Goal: Task Accomplishment & Management: Use online tool/utility

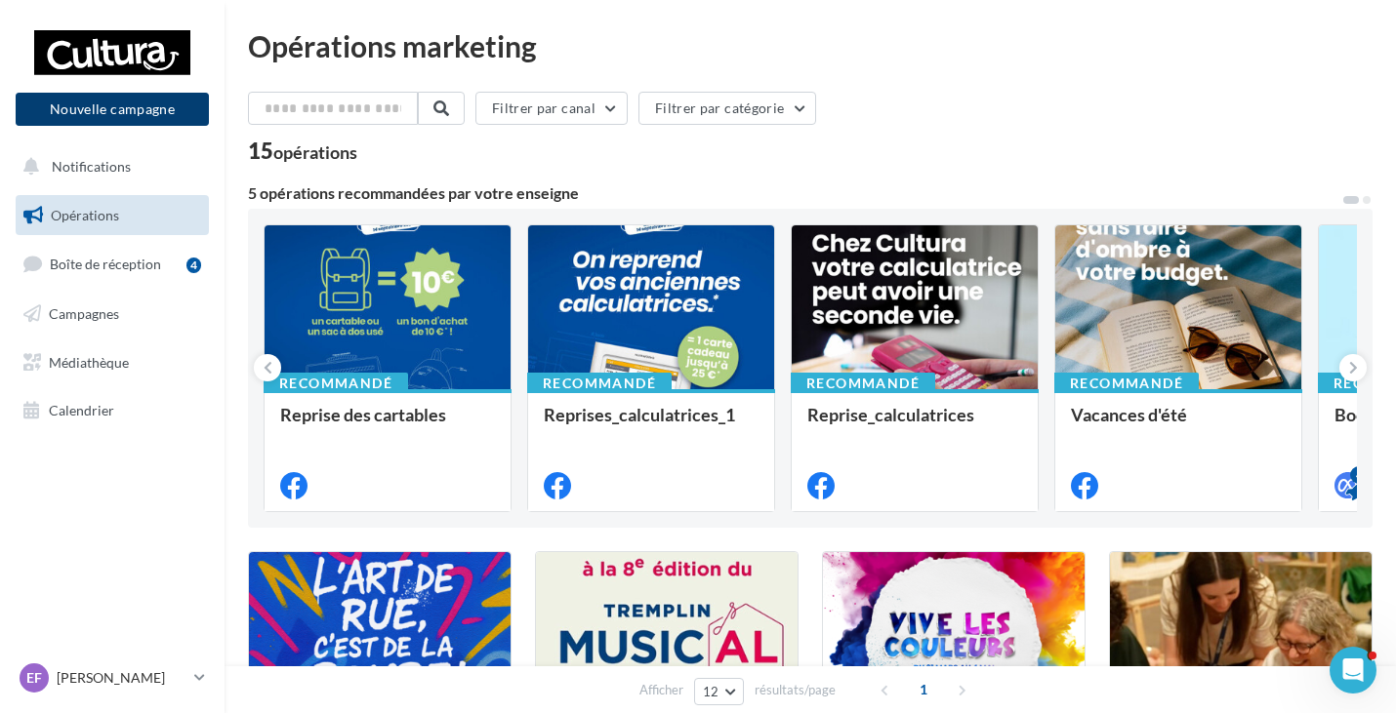
click at [117, 108] on button "Nouvelle campagne" at bounding box center [112, 109] width 193 height 33
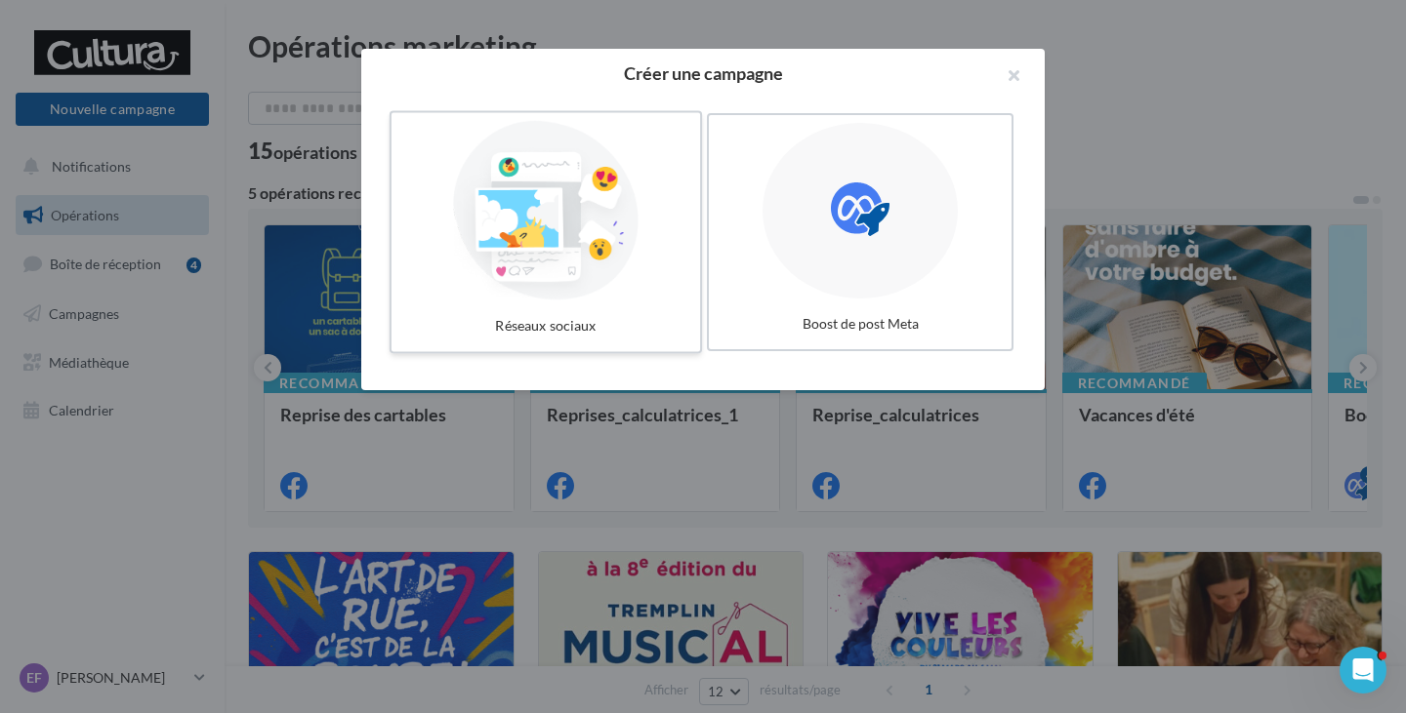
click at [550, 238] on div at bounding box center [545, 211] width 293 height 180
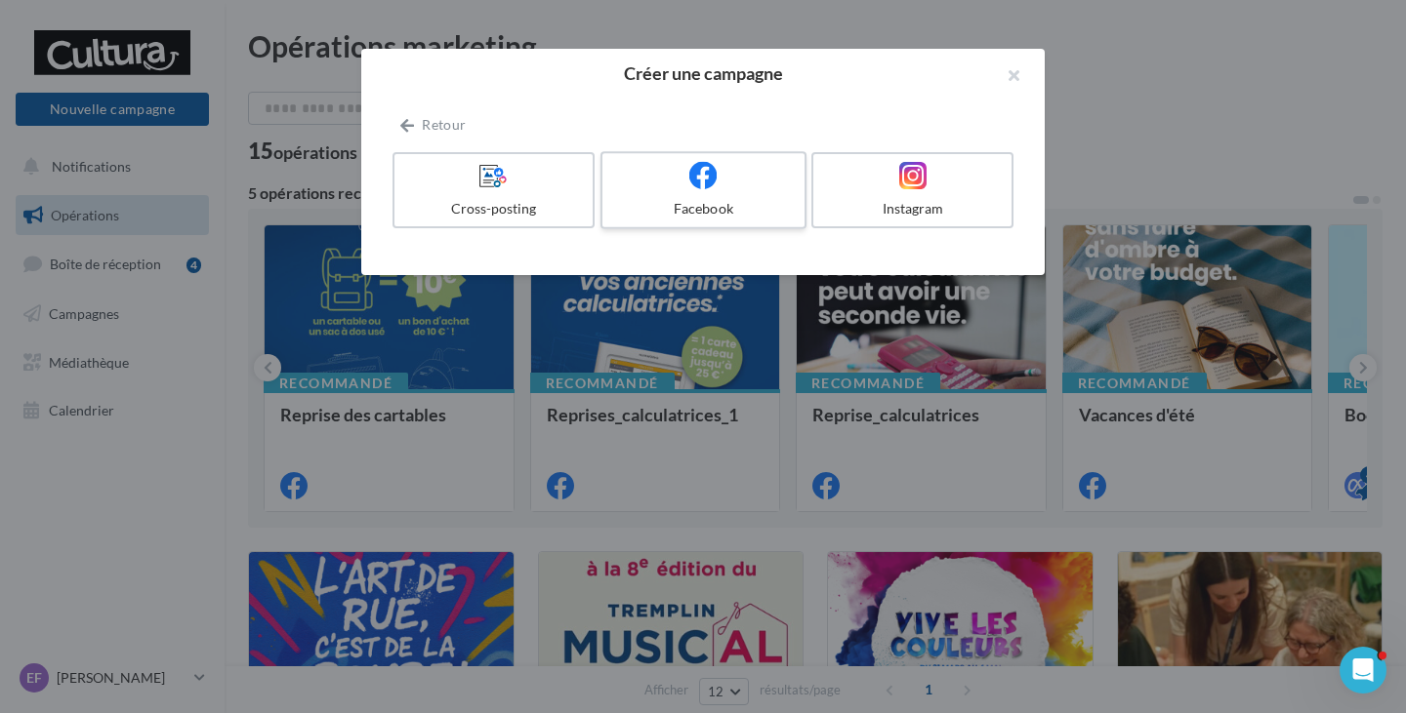
click at [697, 174] on icon at bounding box center [703, 175] width 28 height 28
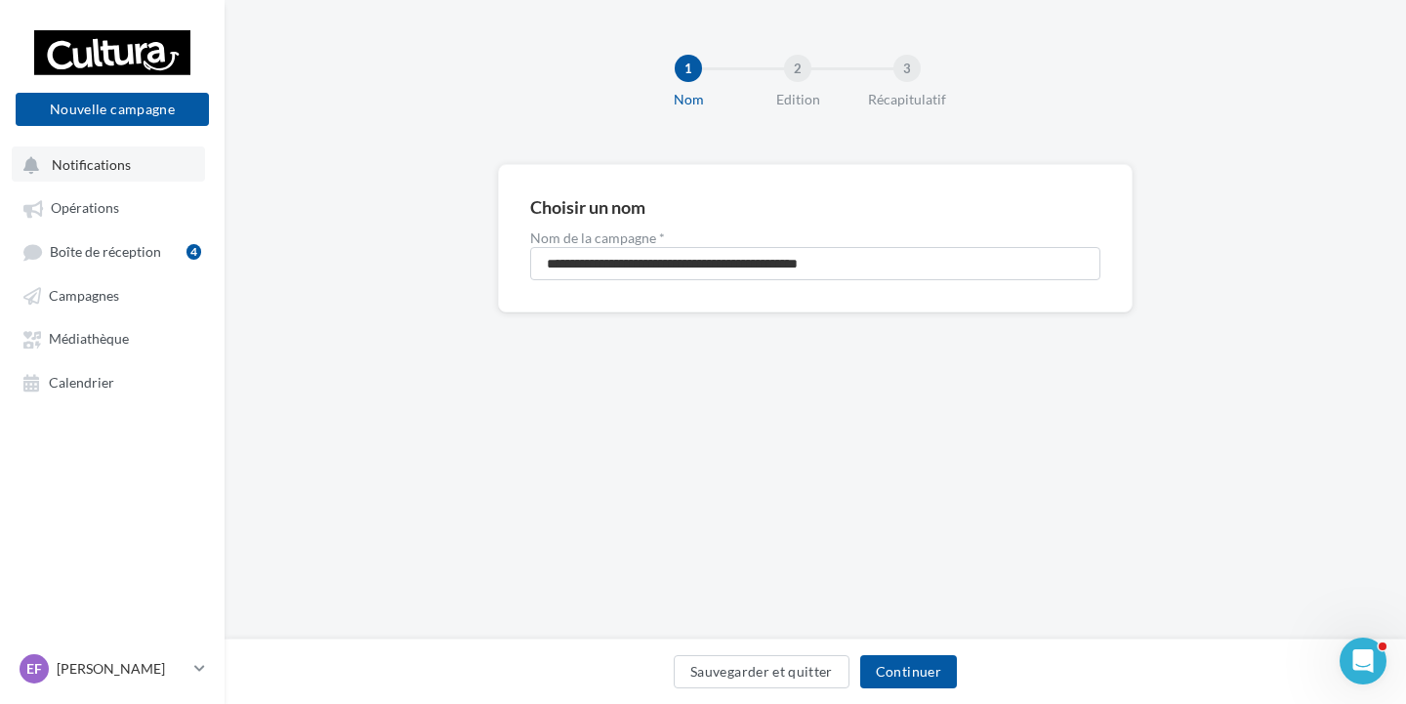
click at [98, 164] on span "Notifications" at bounding box center [91, 164] width 79 height 17
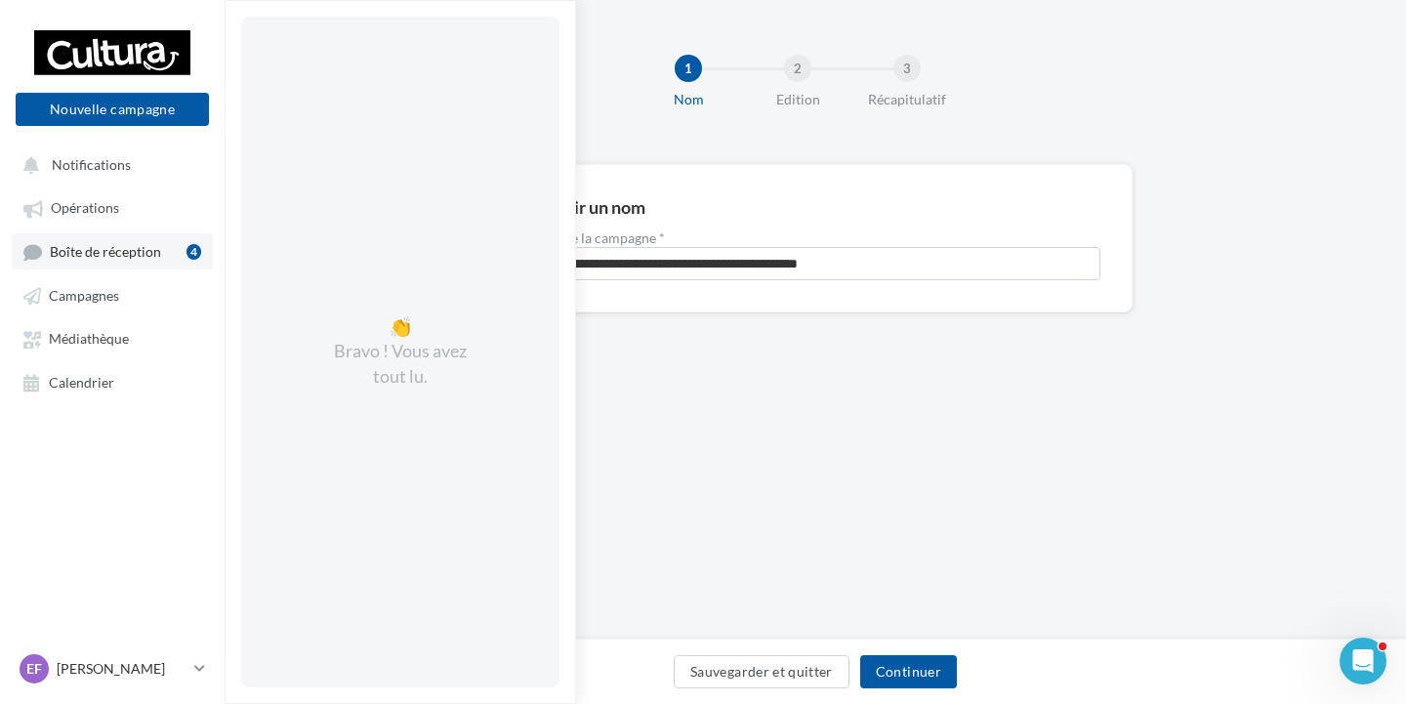
click at [128, 258] on span "Boîte de réception" at bounding box center [105, 251] width 111 height 17
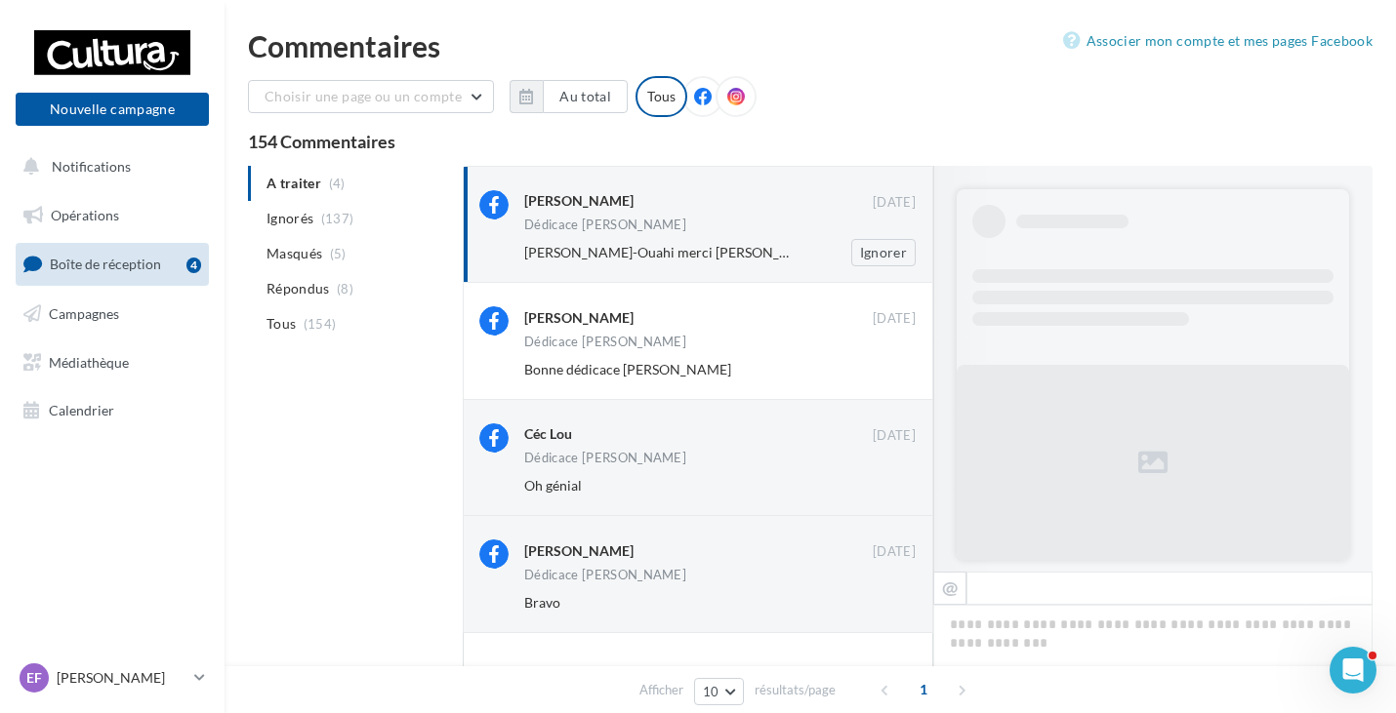
click at [777, 227] on div "Dédicace [PERSON_NAME]" at bounding box center [719, 227] width 391 height 17
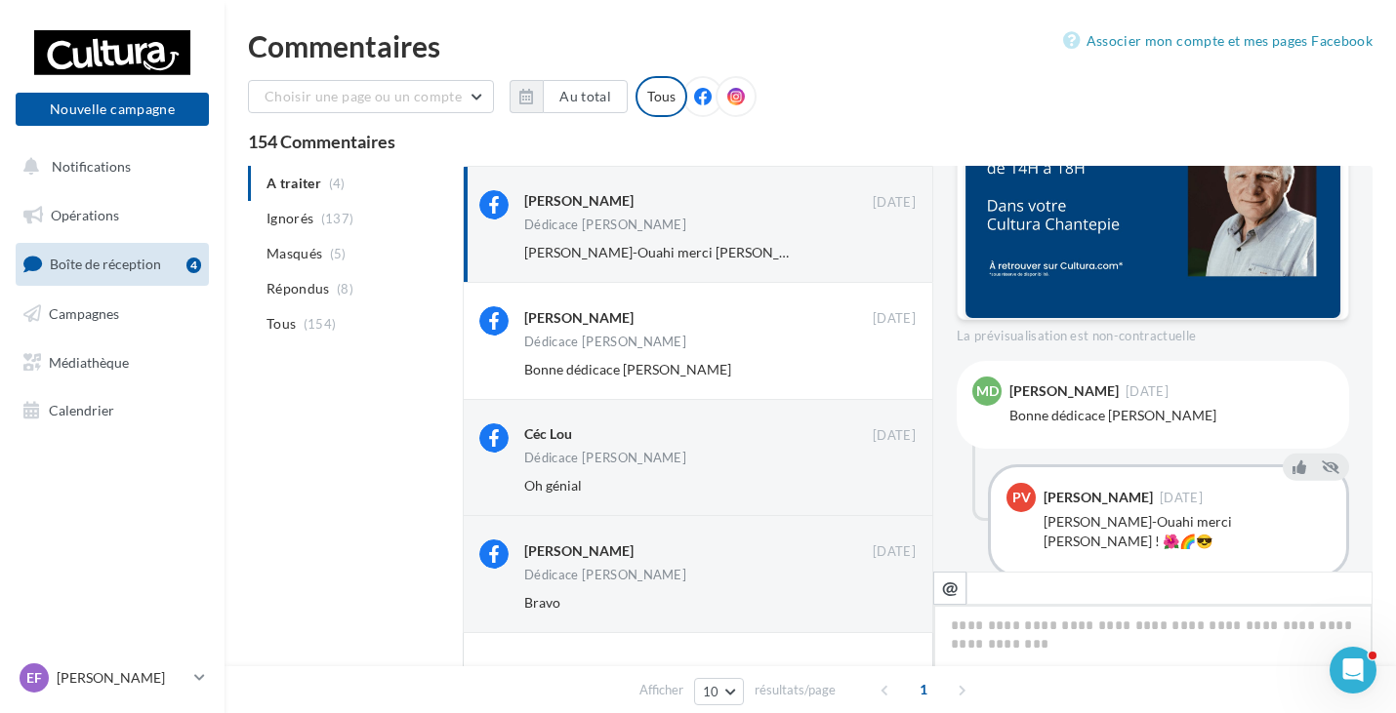
scroll to position [861, 0]
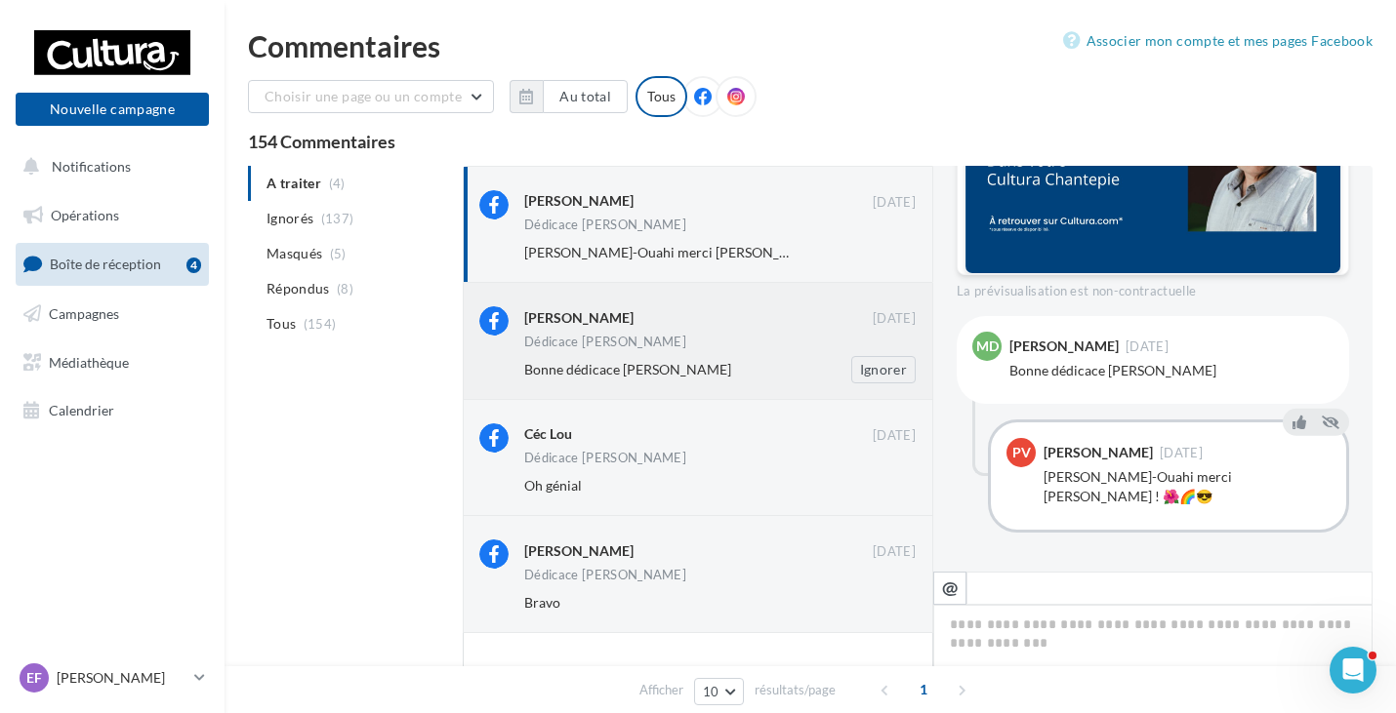
click at [741, 347] on div "Dédicace [PERSON_NAME]" at bounding box center [719, 344] width 391 height 17
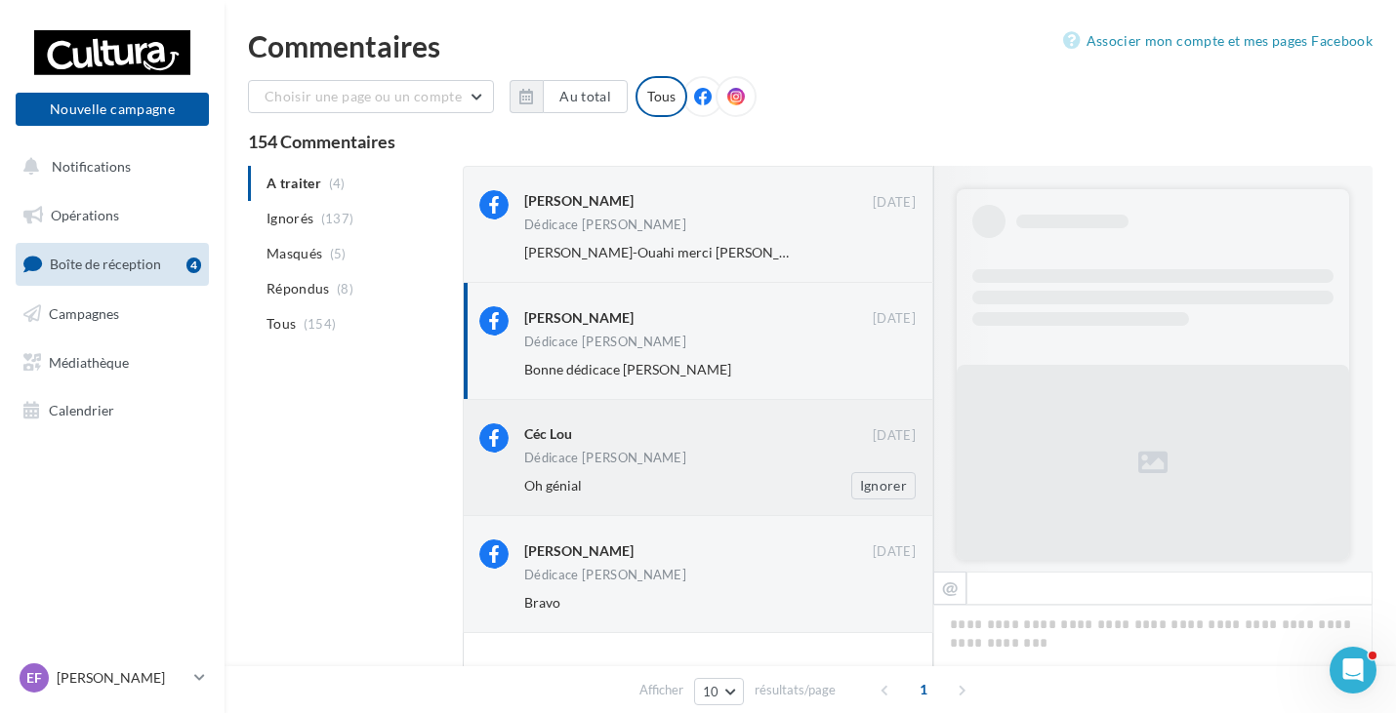
click at [742, 451] on div "Céc Lou [DATE] Dédicace [PERSON_NAME] Oh génial Ignorer" at bounding box center [719, 462] width 391 height 76
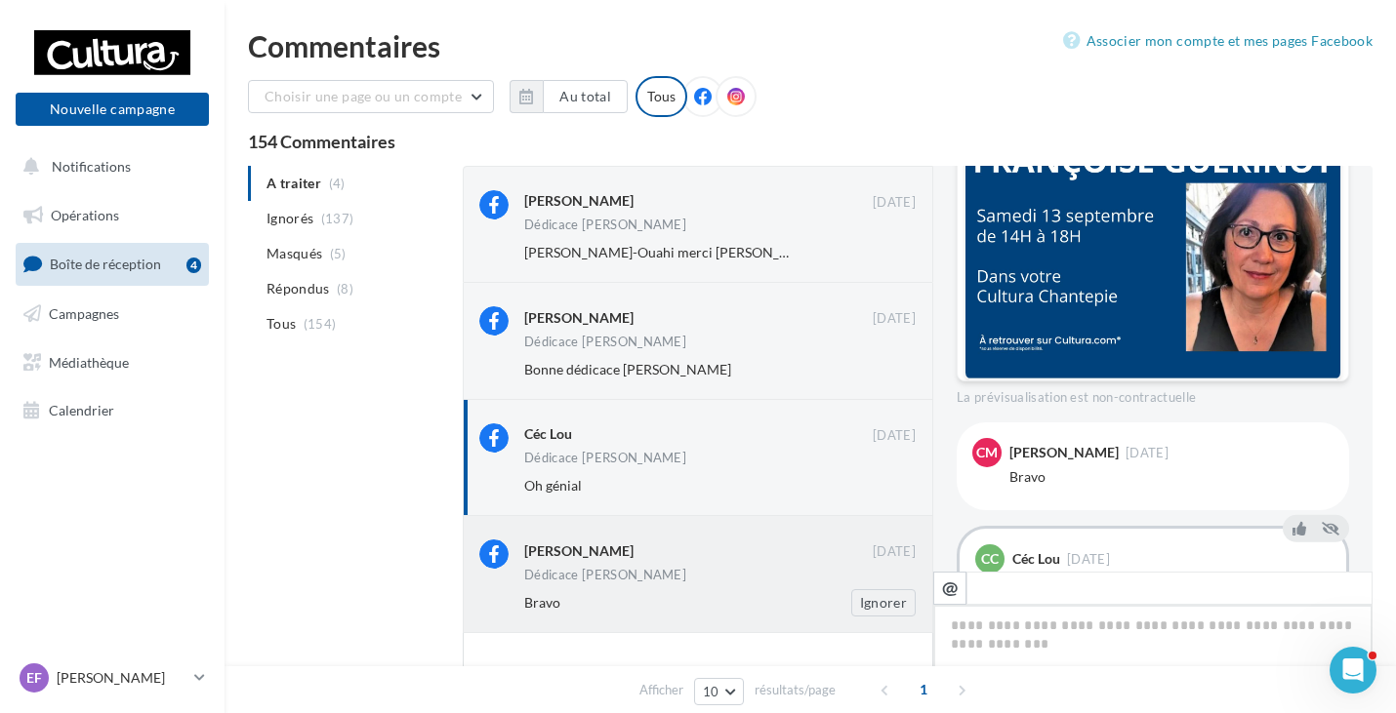
scroll to position [763, 0]
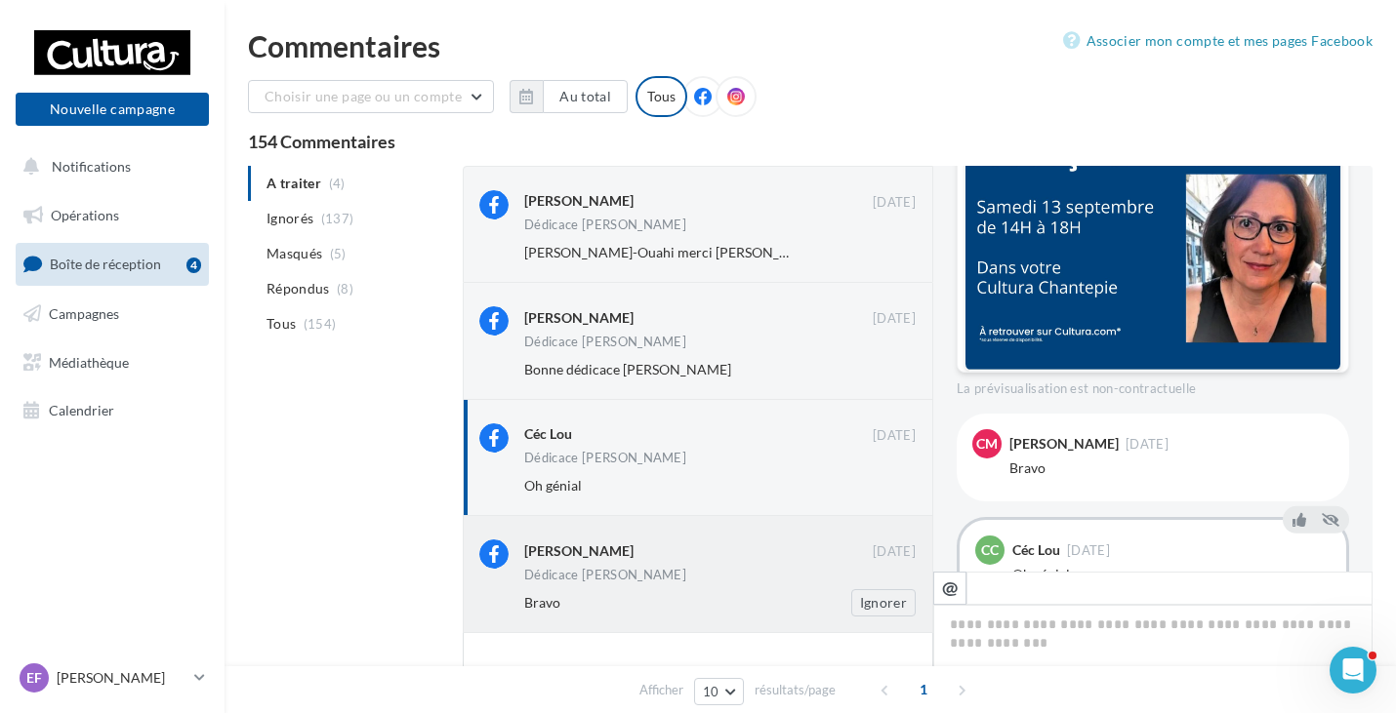
click at [719, 584] on div "Dédicace [PERSON_NAME]" at bounding box center [719, 577] width 391 height 17
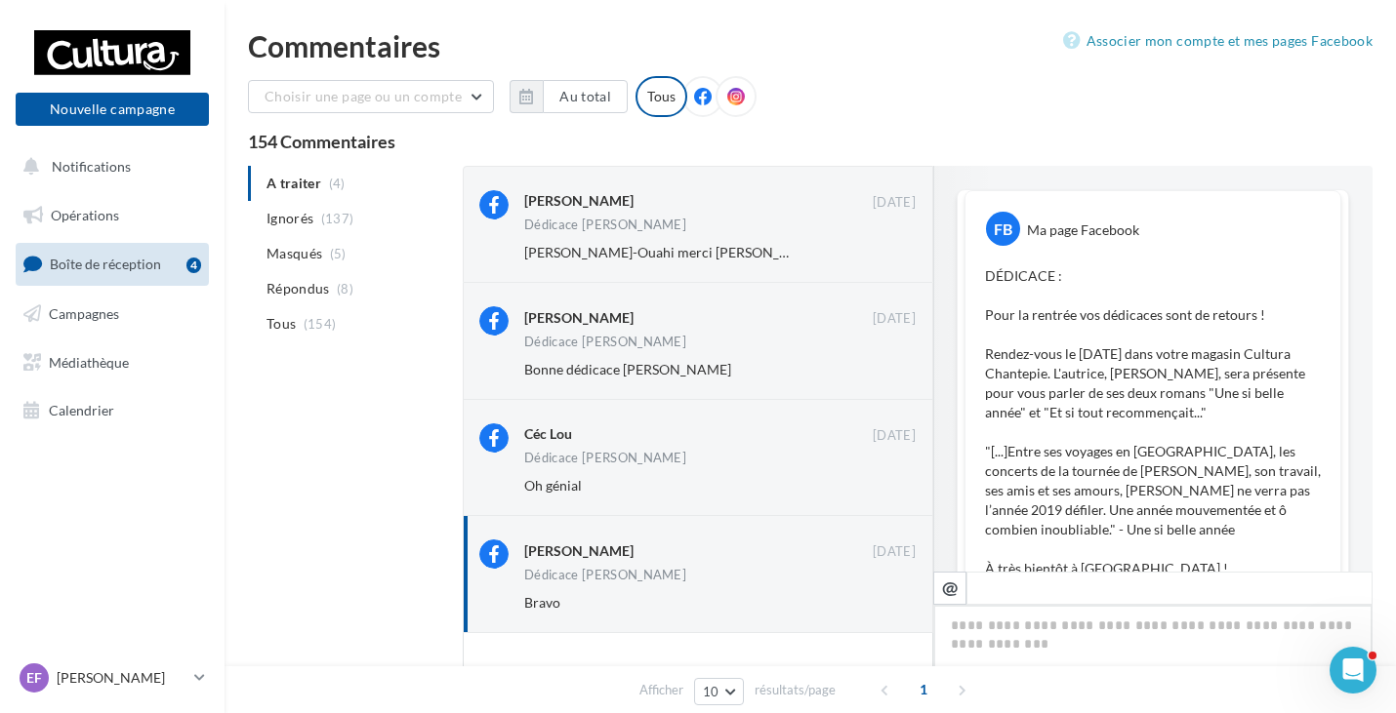
scroll to position [781, 0]
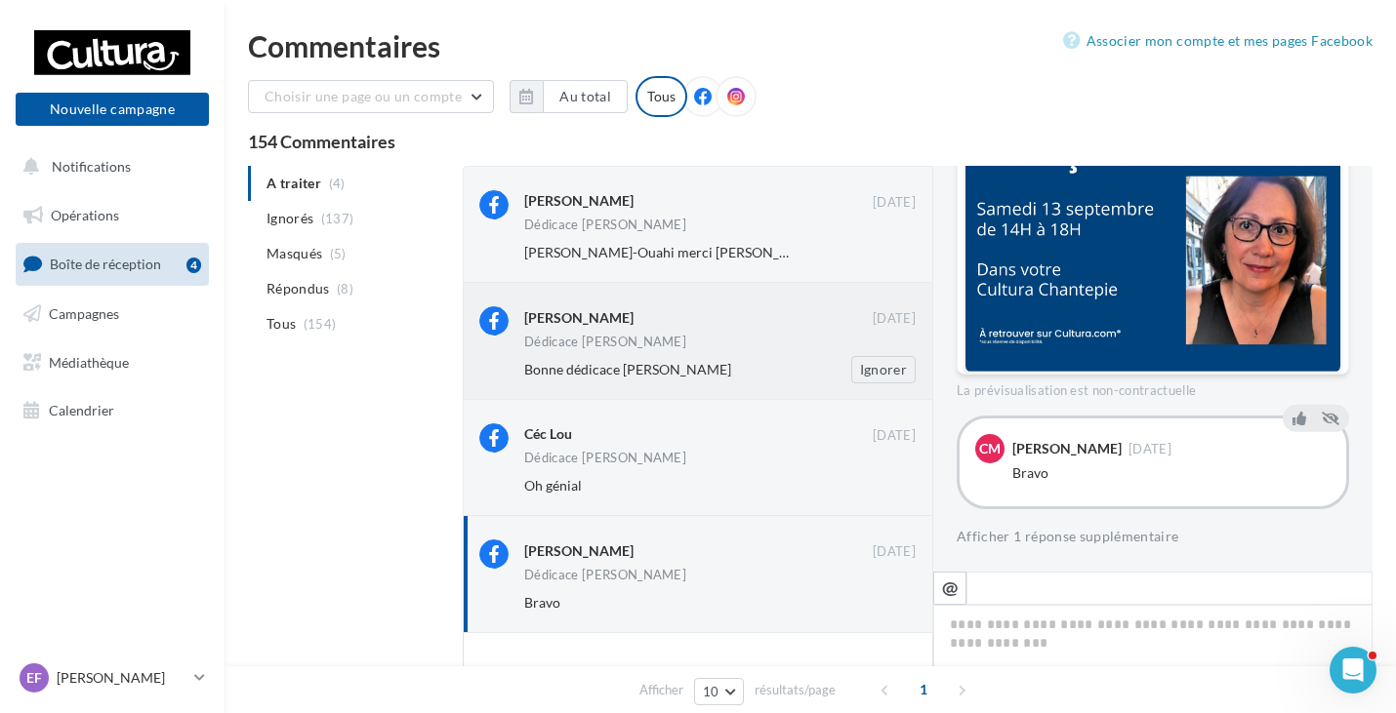
drag, startPoint x: 878, startPoint y: 254, endPoint x: 881, endPoint y: 284, distance: 30.4
click at [878, 254] on button "Ignorer" at bounding box center [883, 252] width 64 height 27
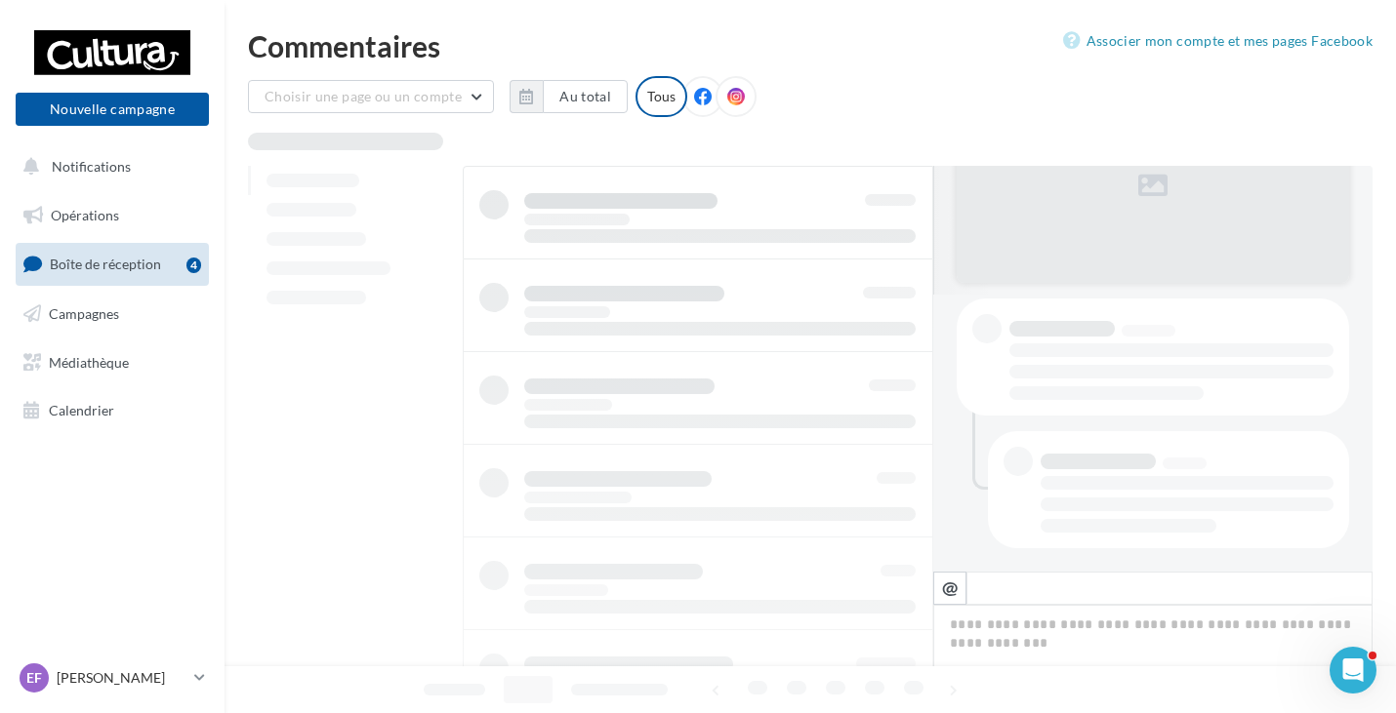
scroll to position [277, 0]
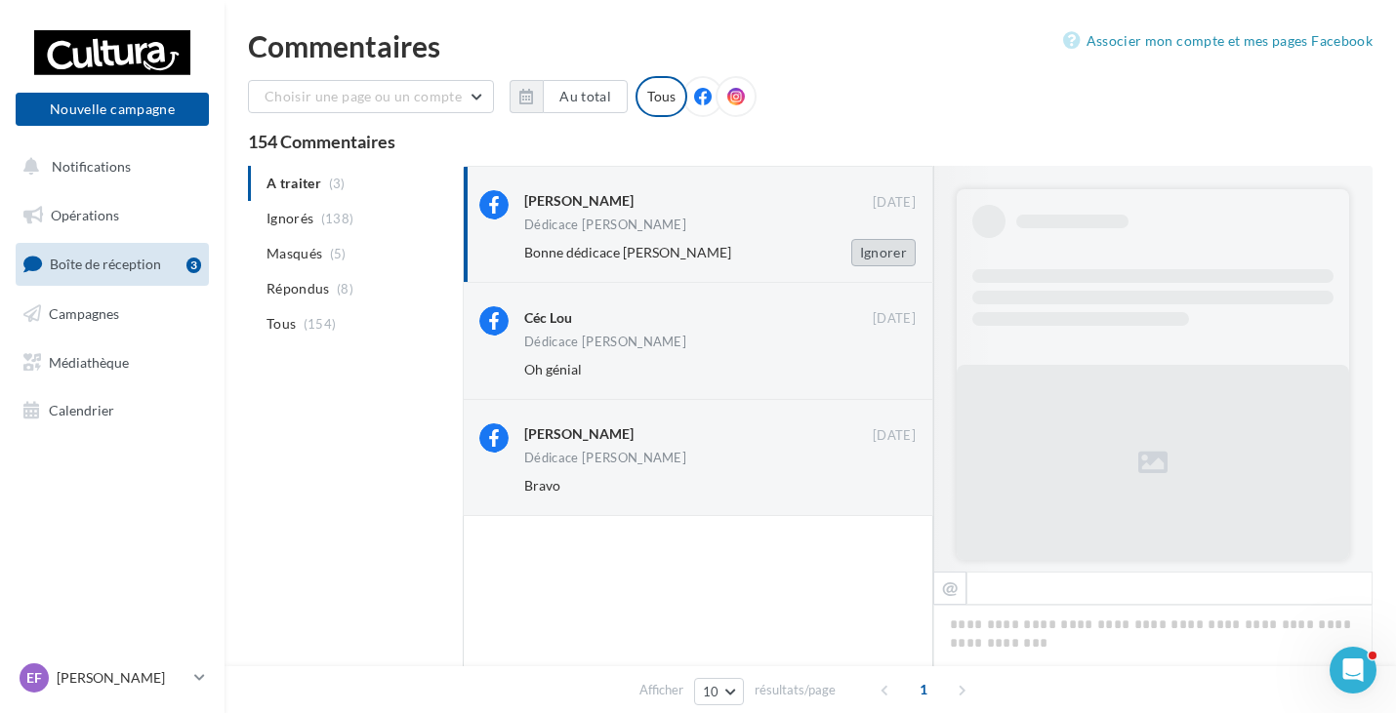
click at [891, 254] on button "Ignorer" at bounding box center [883, 252] width 64 height 27
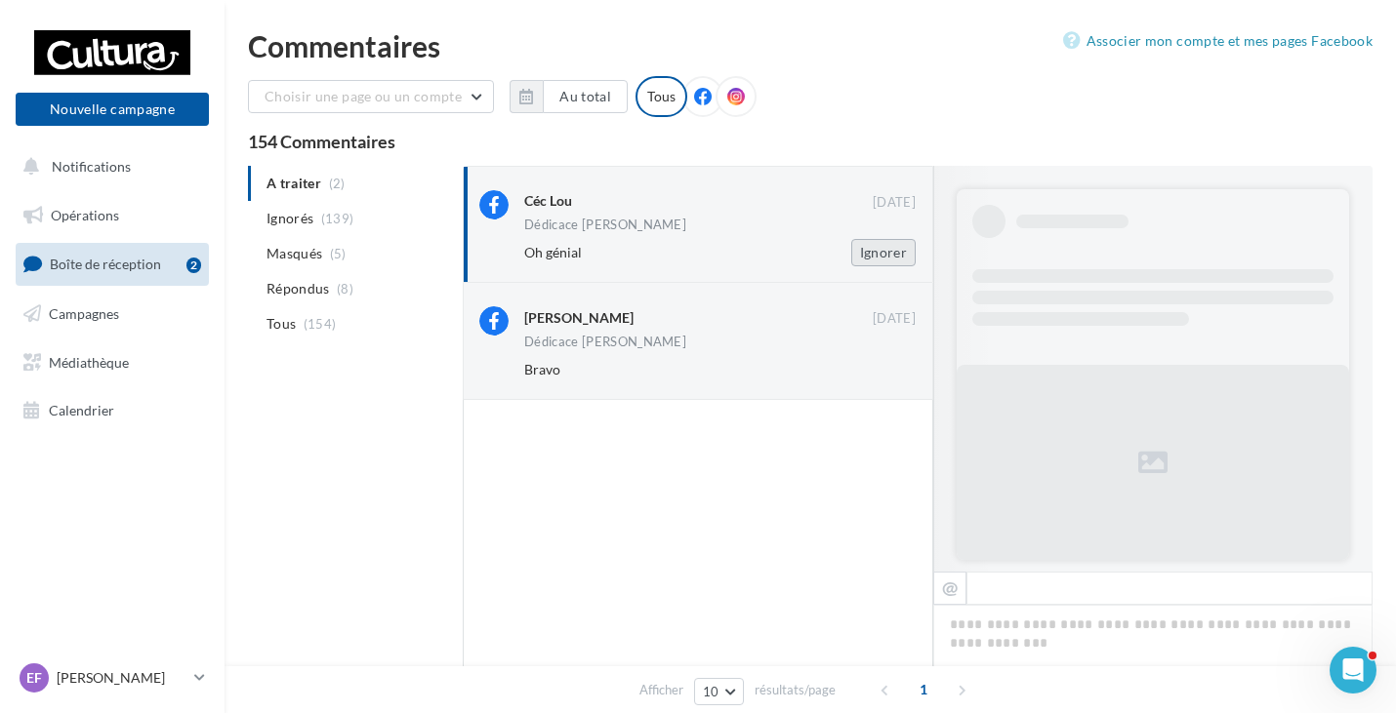
drag, startPoint x: 898, startPoint y: 251, endPoint x: 876, endPoint y: 256, distance: 23.0
click at [897, 251] on button "Ignorer" at bounding box center [883, 252] width 64 height 27
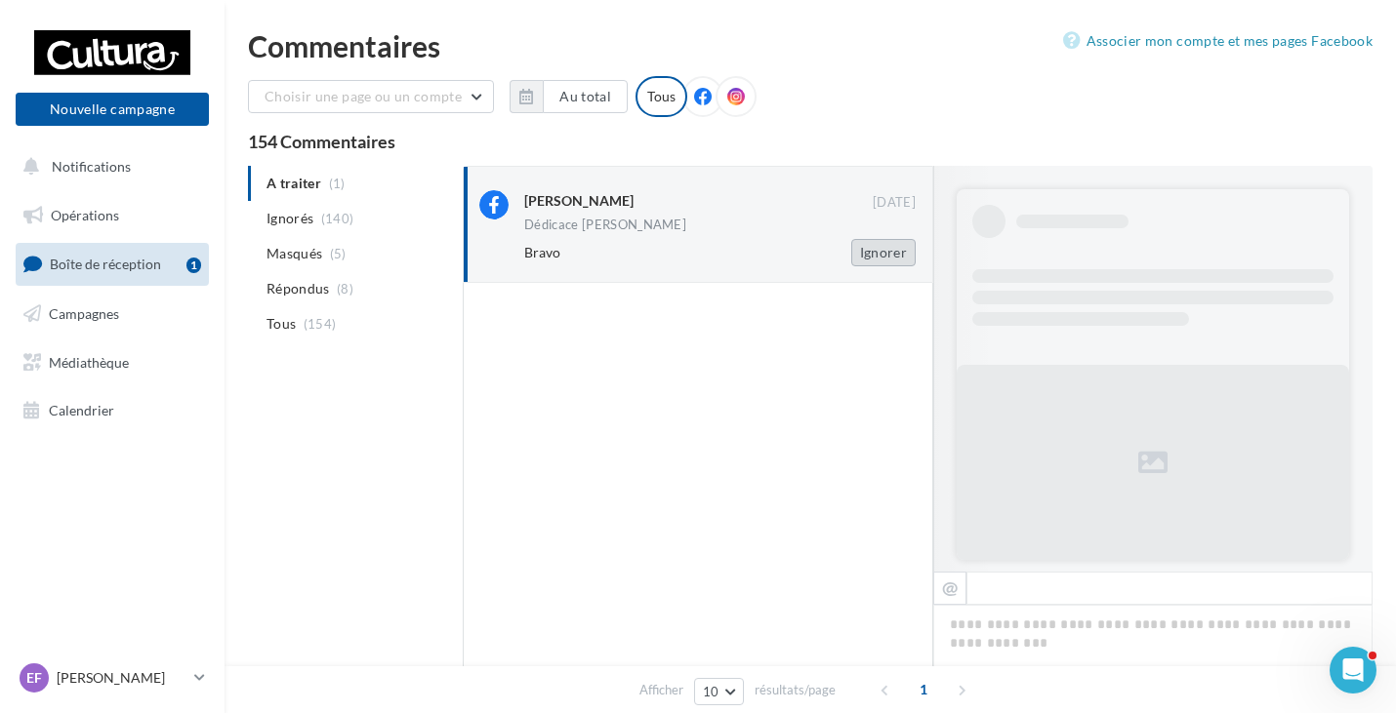
click at [879, 249] on button "Ignorer" at bounding box center [883, 252] width 64 height 27
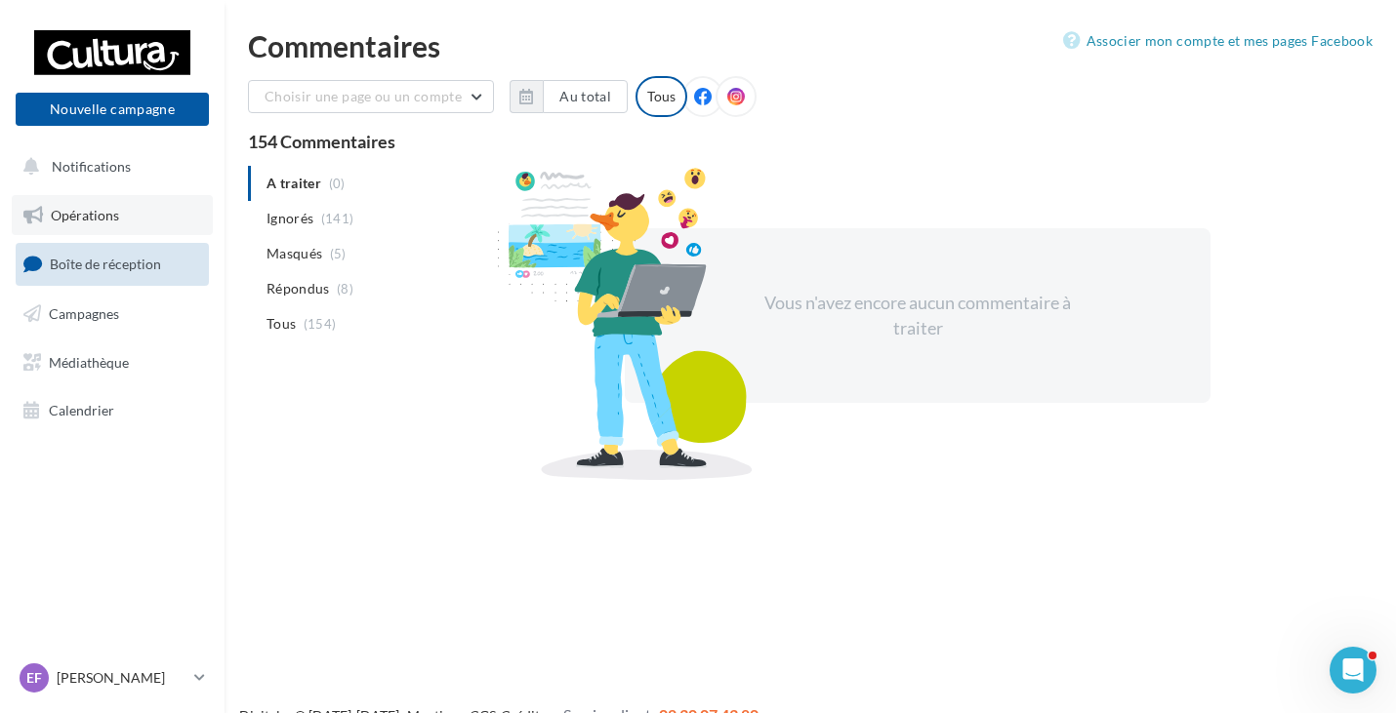
click at [102, 220] on span "Opérations" at bounding box center [85, 215] width 68 height 17
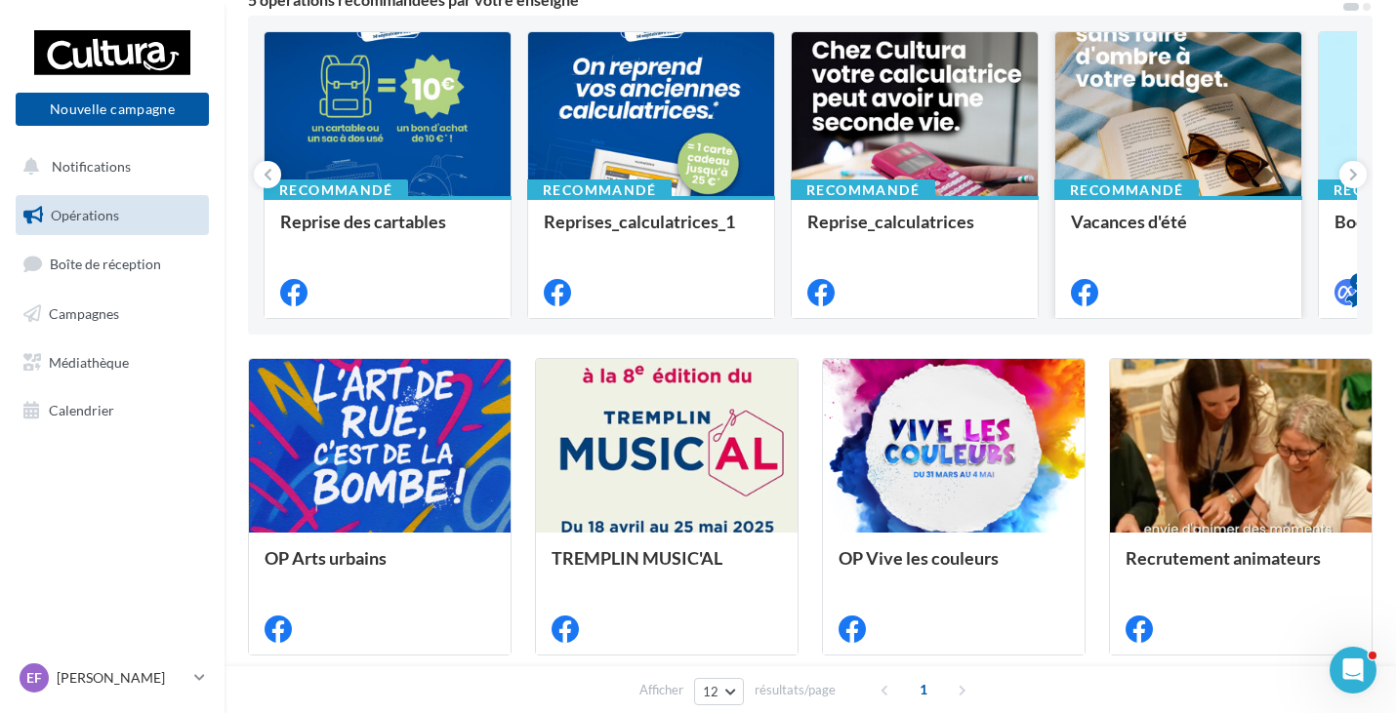
scroll to position [159, 0]
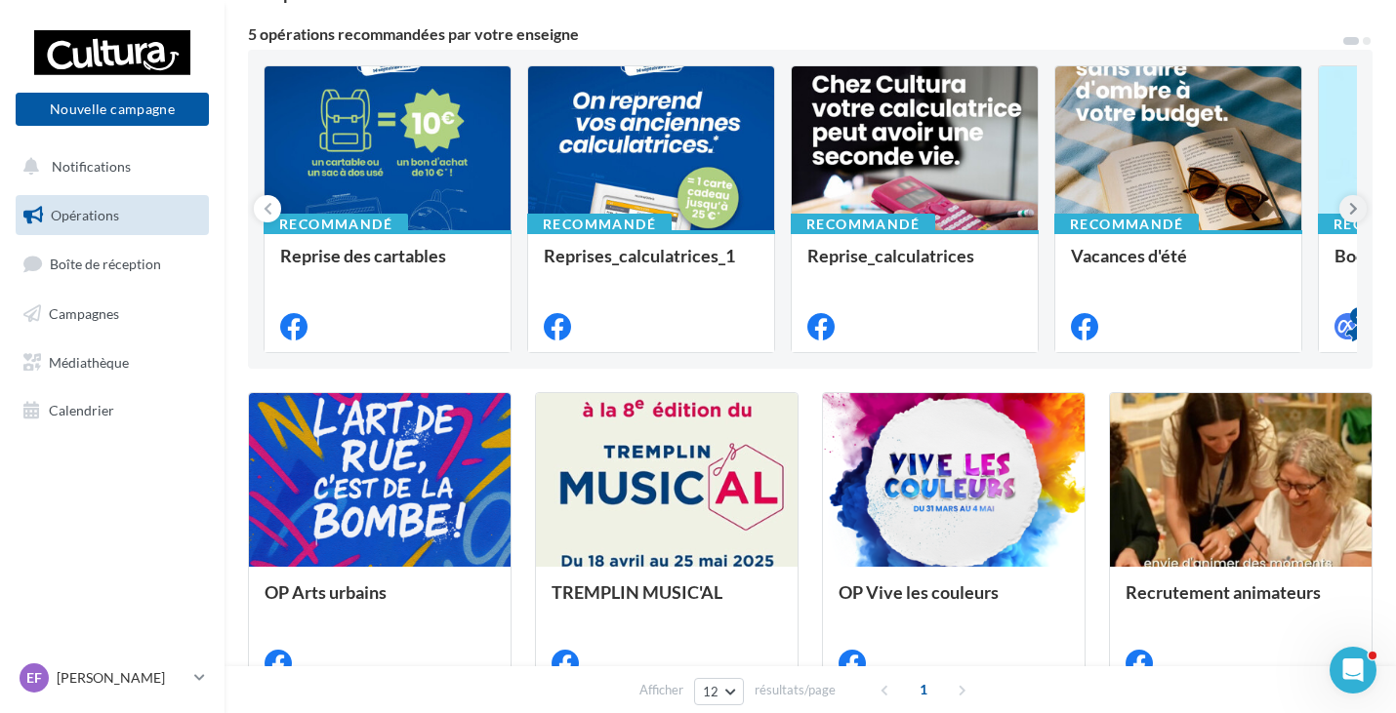
click at [1357, 210] on icon at bounding box center [1353, 209] width 9 height 20
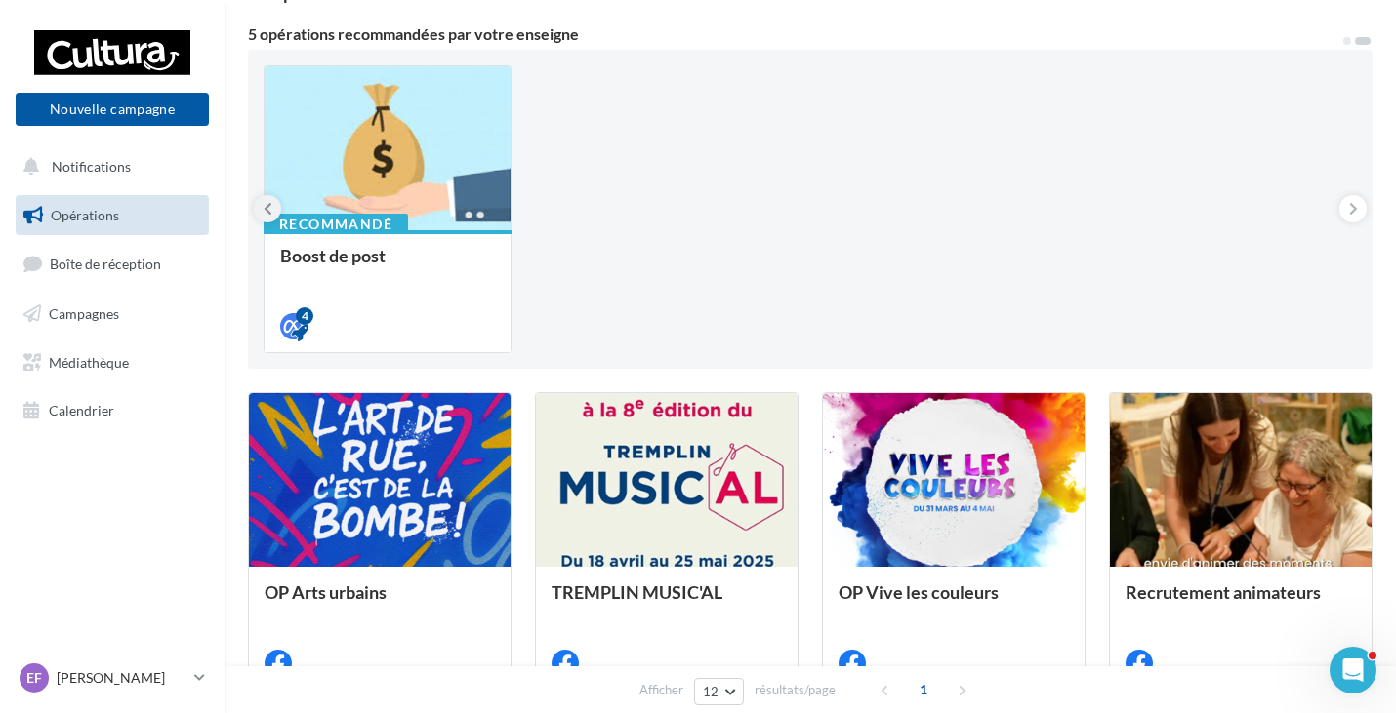
click at [266, 204] on icon at bounding box center [268, 209] width 9 height 20
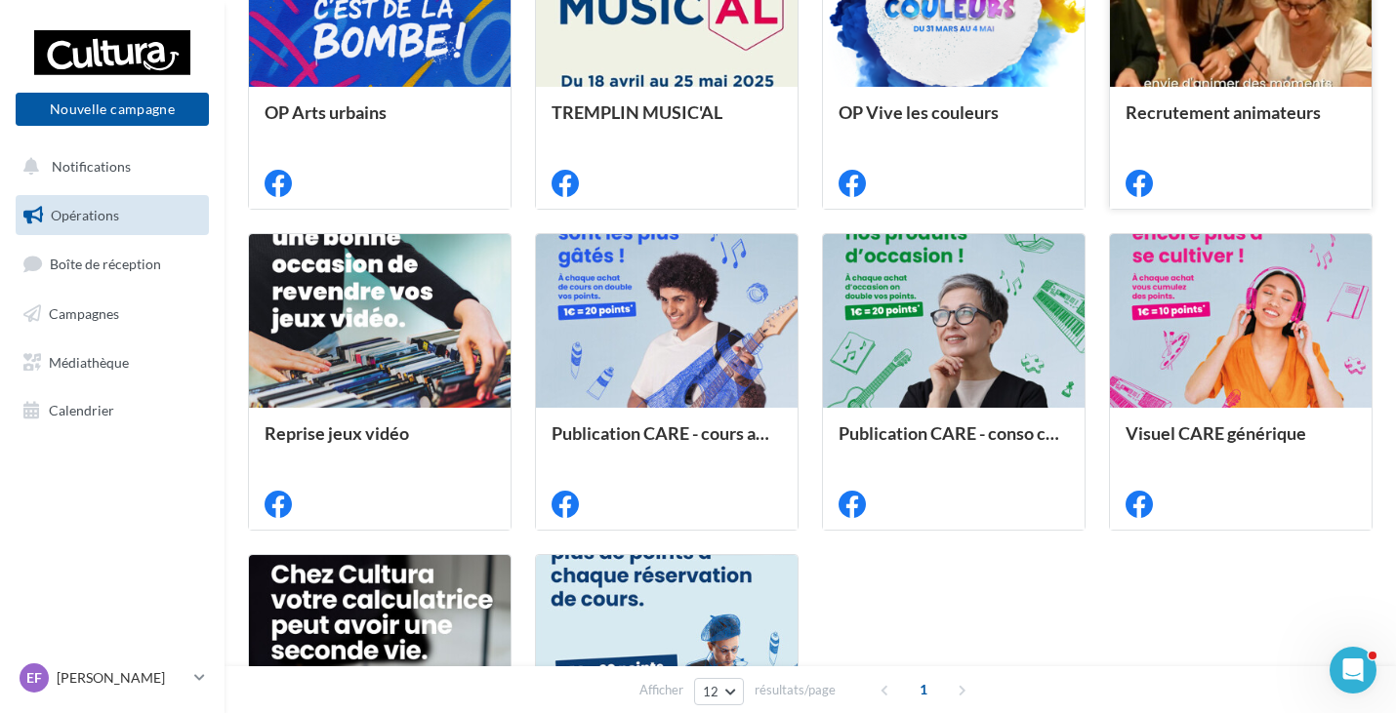
scroll to position [647, 0]
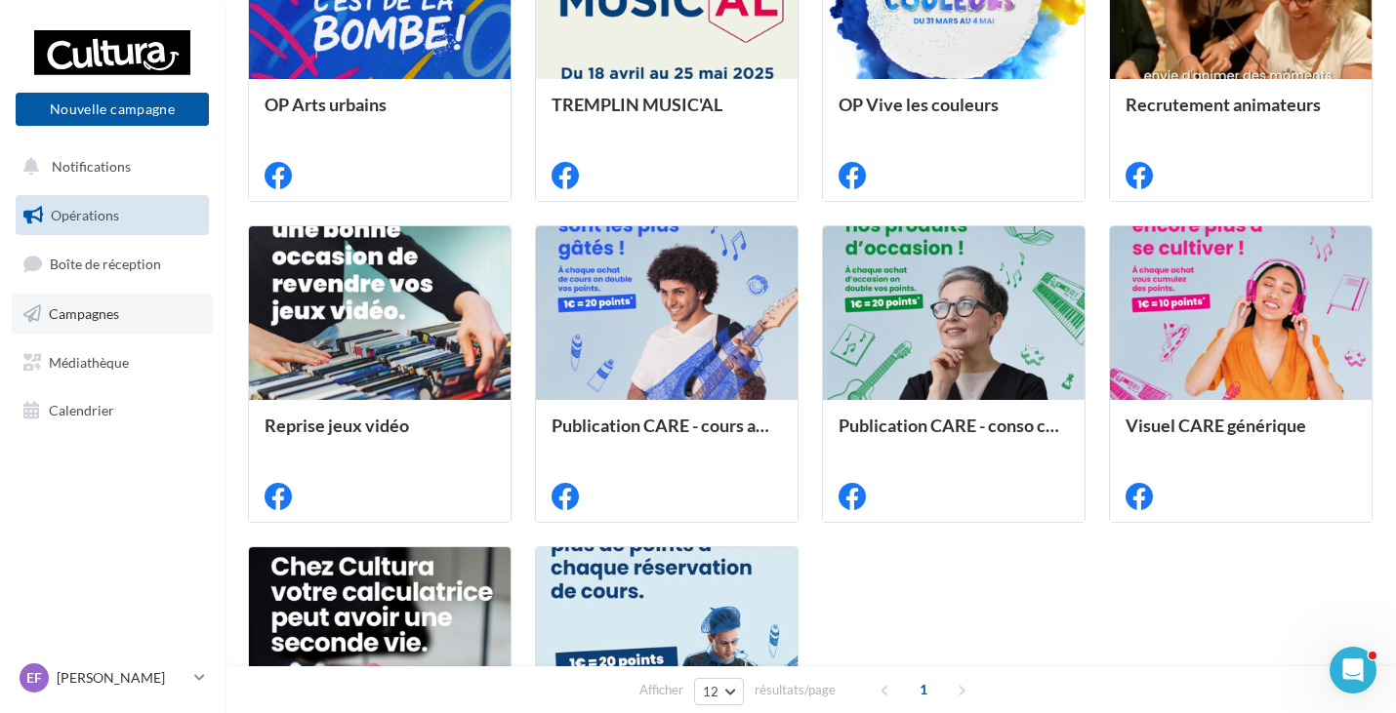
click at [112, 319] on span "Campagnes" at bounding box center [84, 314] width 70 height 17
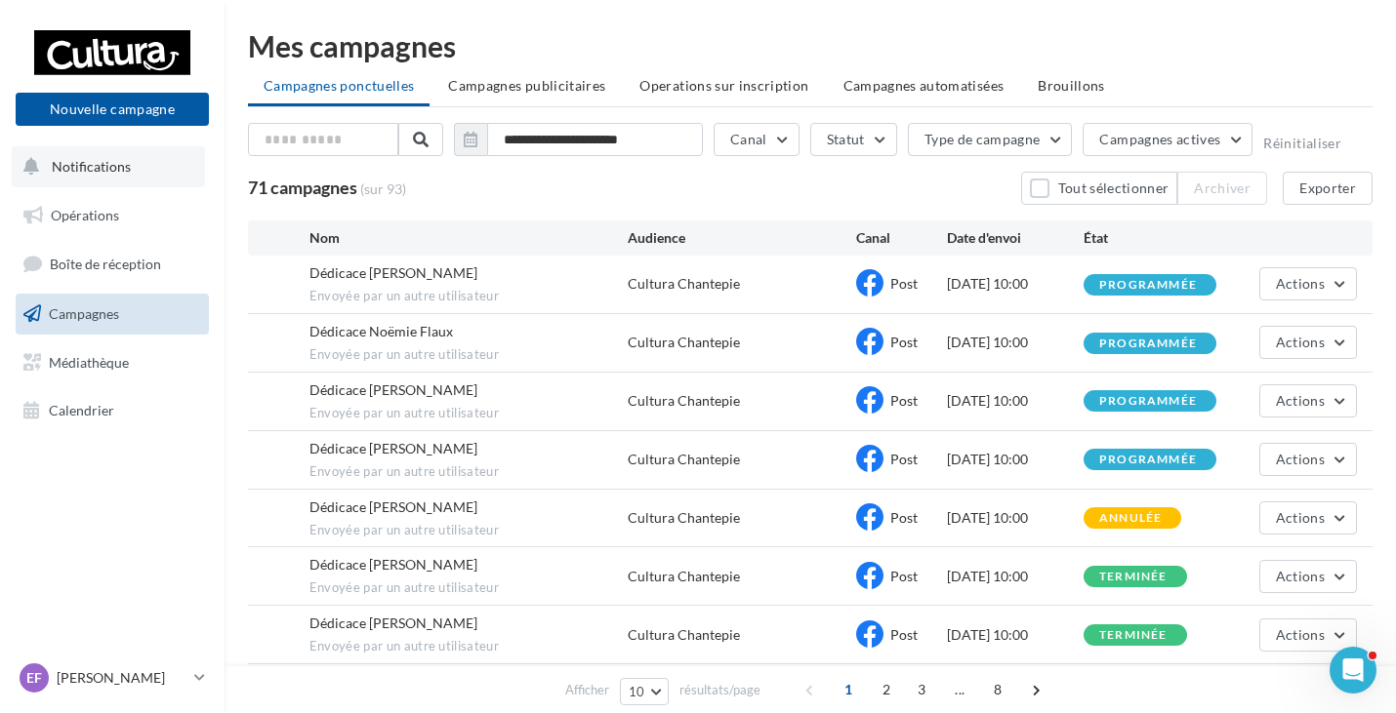
click at [113, 169] on span "Notifications" at bounding box center [91, 166] width 79 height 17
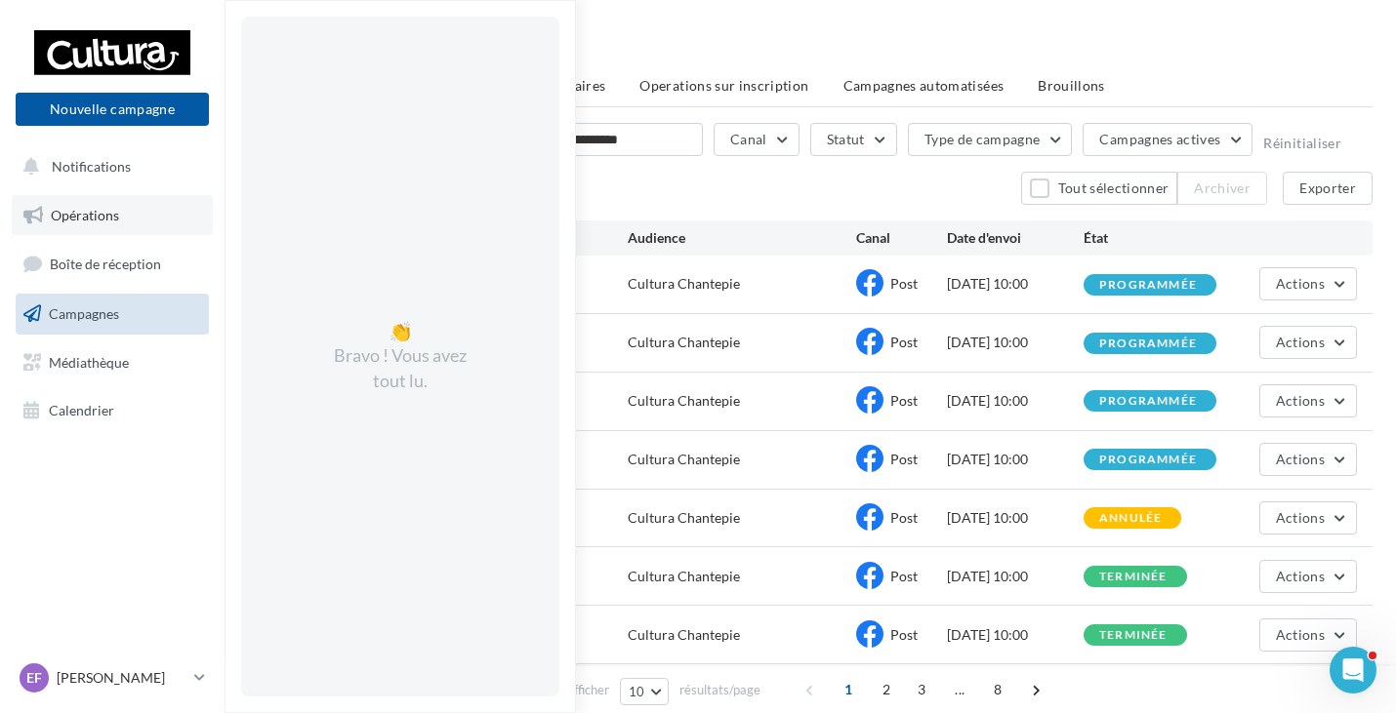
click at [78, 222] on span "Opérations" at bounding box center [85, 215] width 68 height 17
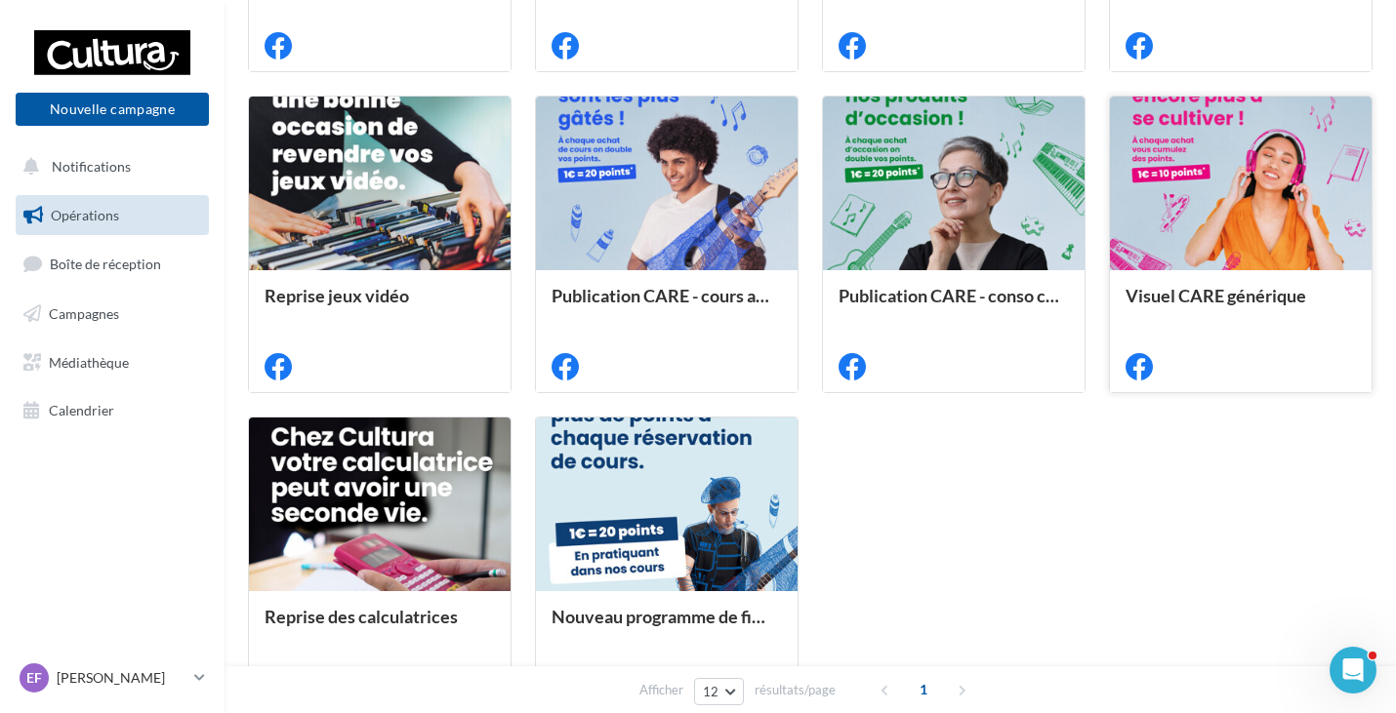
scroll to position [781, 0]
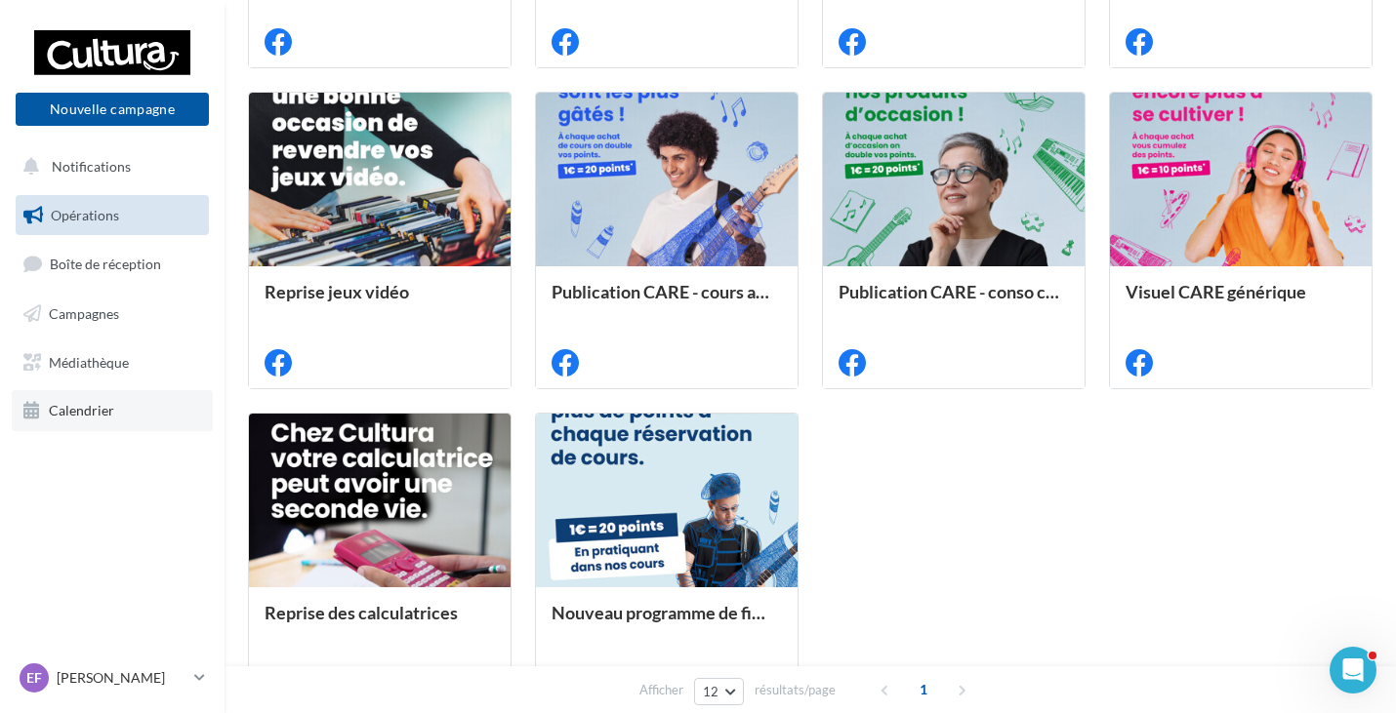
click at [83, 409] on span "Calendrier" at bounding box center [81, 410] width 65 height 17
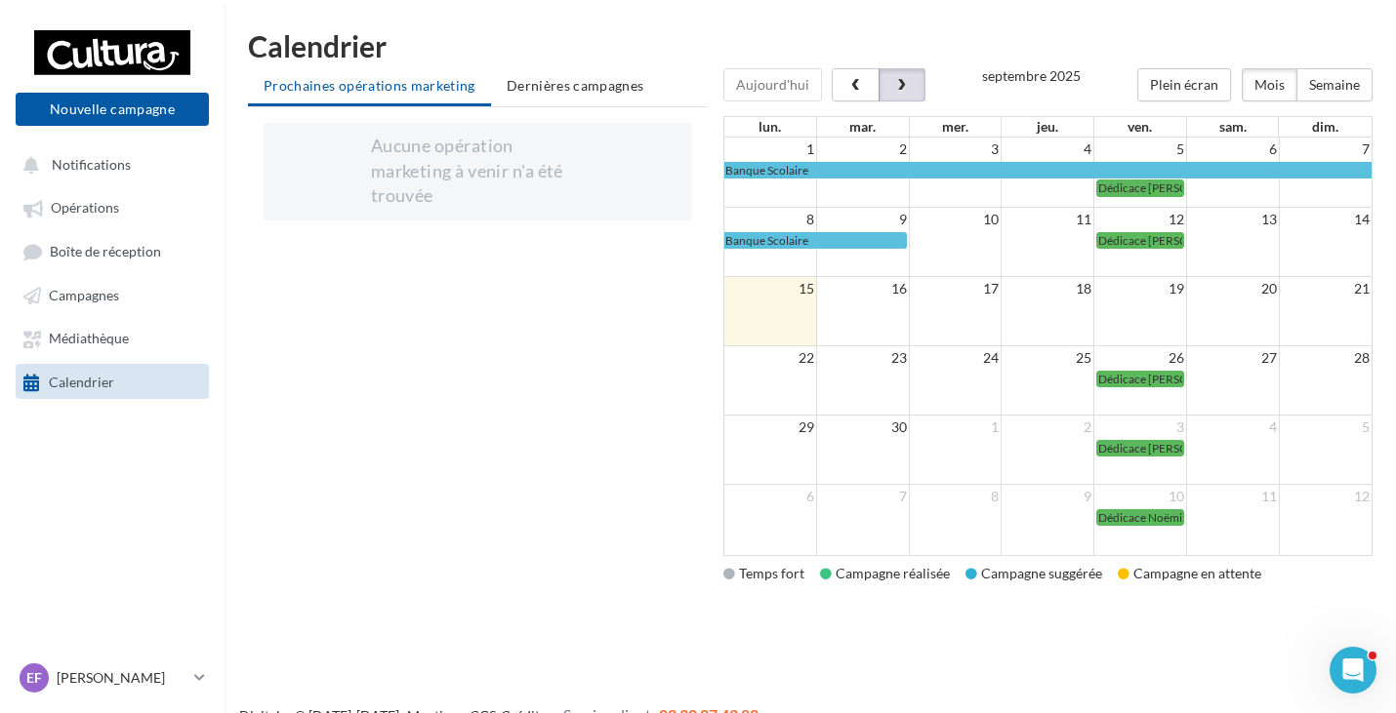
click at [906, 80] on button "button" at bounding box center [901, 84] width 47 height 33
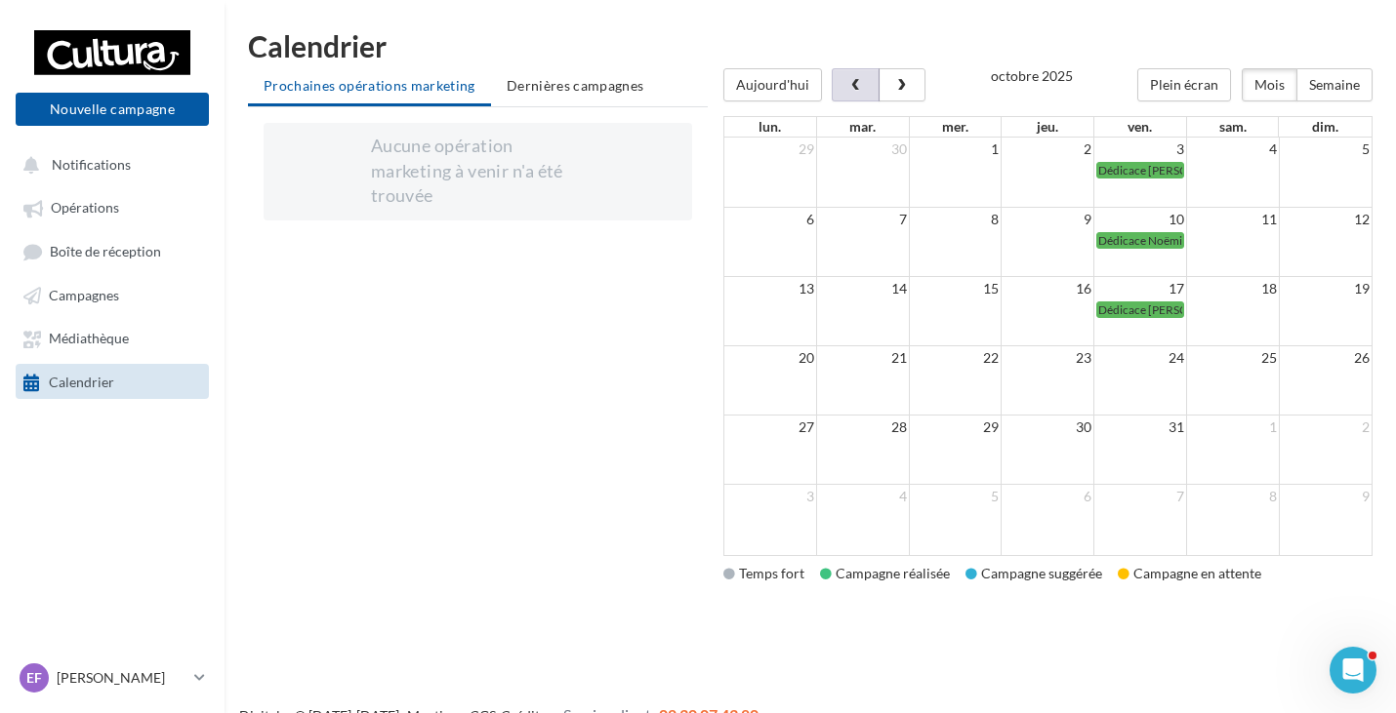
click at [855, 80] on span "button" at bounding box center [855, 86] width 17 height 14
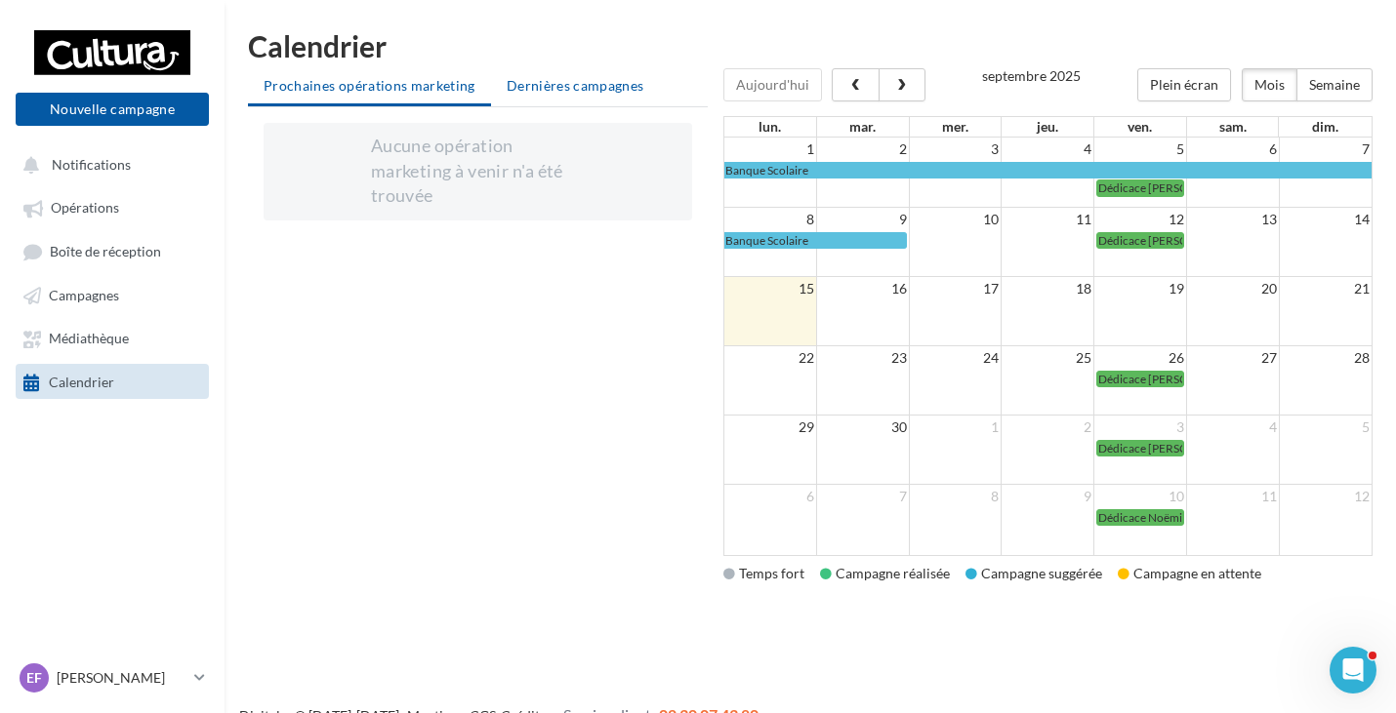
click at [612, 89] on span "Dernières campagnes" at bounding box center [576, 85] width 138 height 17
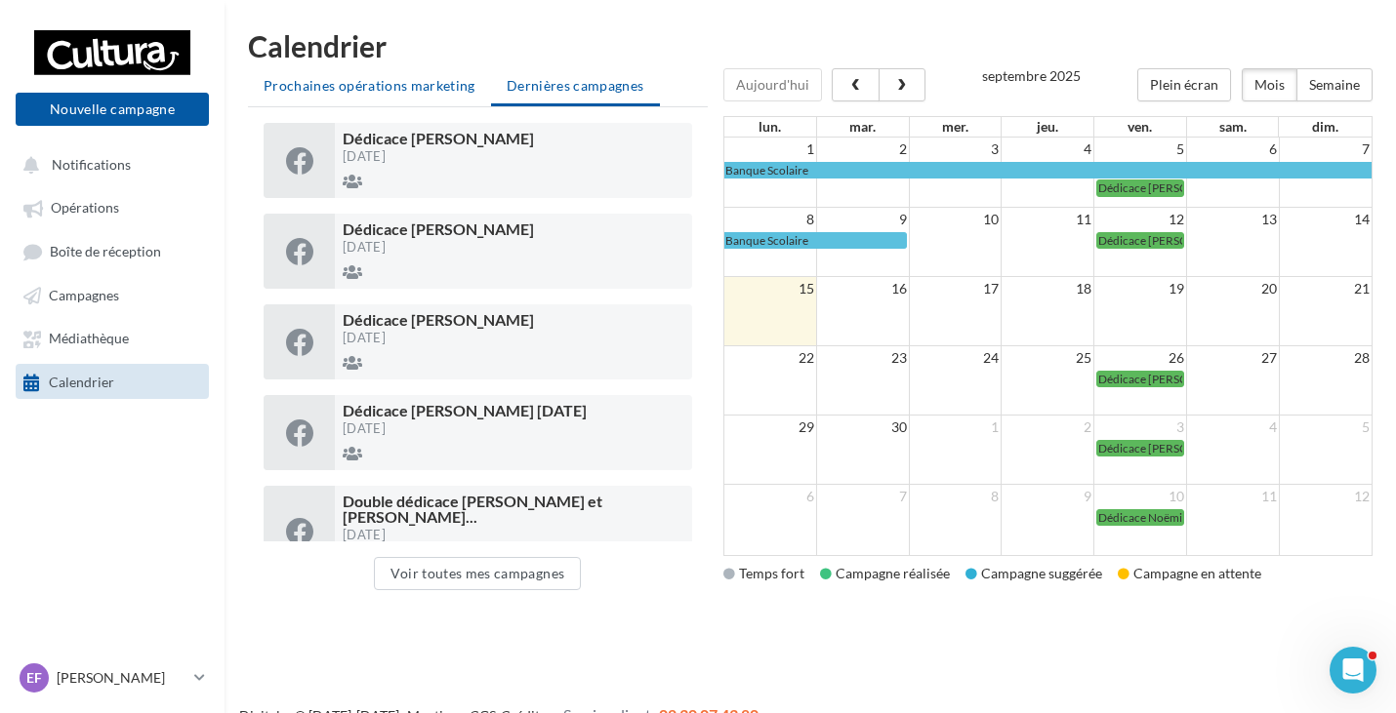
drag, startPoint x: 369, startPoint y: 86, endPoint x: 386, endPoint y: 86, distance: 16.6
click at [370, 86] on span "Prochaines opérations marketing" at bounding box center [370, 85] width 212 height 17
